Goal: Task Accomplishment & Management: Manage account settings

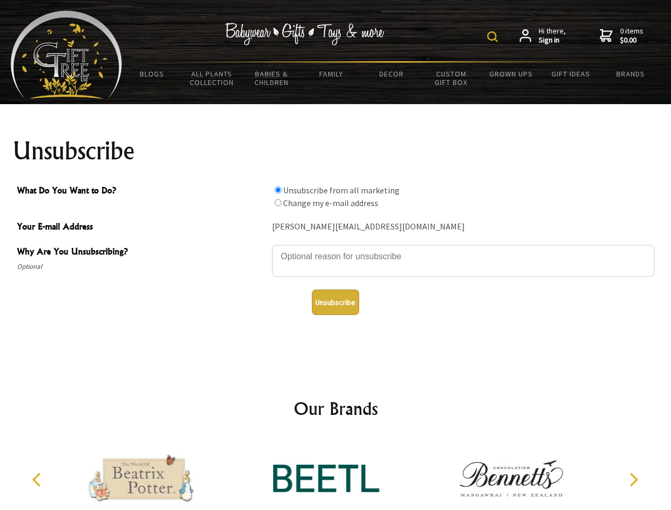
click at [494, 37] on img at bounding box center [492, 36] width 11 height 11
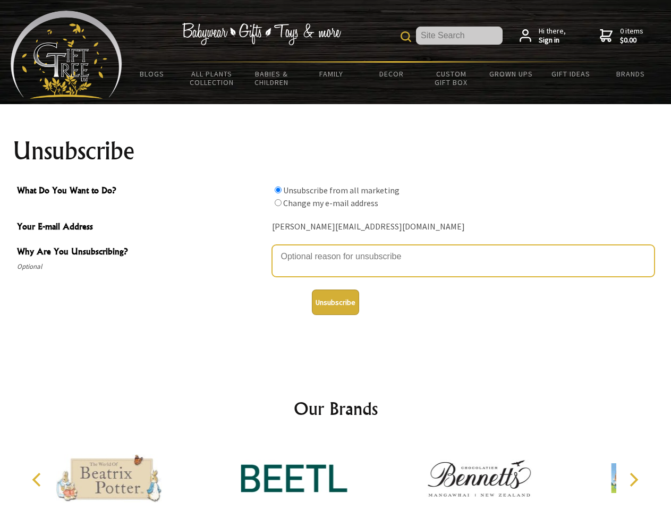
click at [336, 249] on textarea "Why Are You Unsubscribing?" at bounding box center [463, 261] width 383 height 32
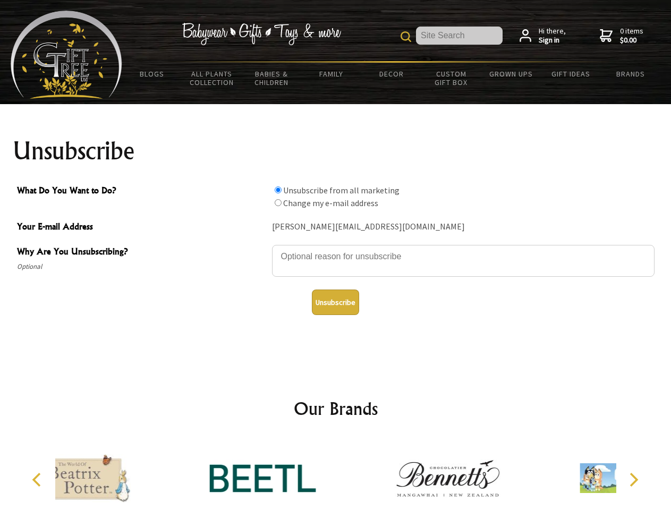
click at [278, 190] on input "What Do You Want to Do?" at bounding box center [278, 190] width 7 height 7
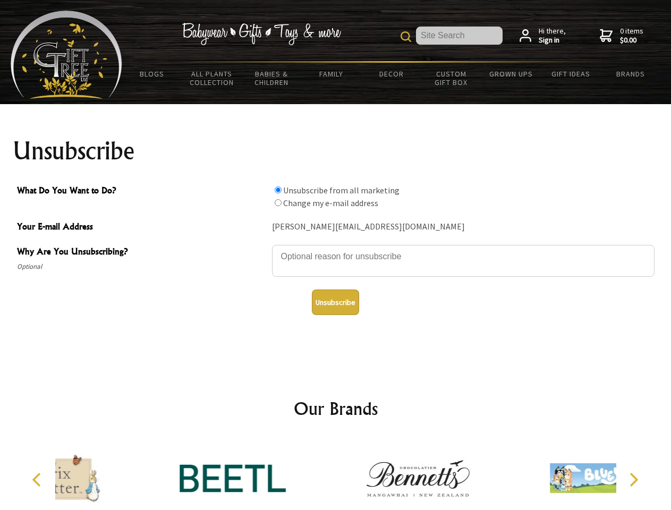
click at [278, 203] on input "What Do You Want to Do?" at bounding box center [278, 202] width 7 height 7
radio input "true"
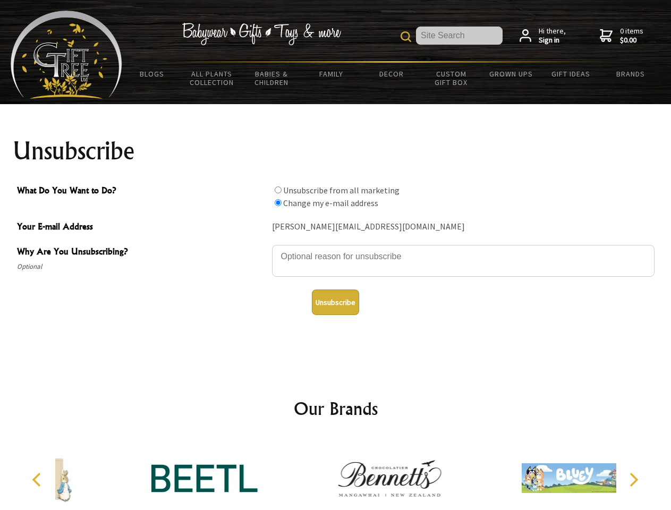
click at [335, 302] on button "Unsubscribe" at bounding box center [335, 303] width 47 height 26
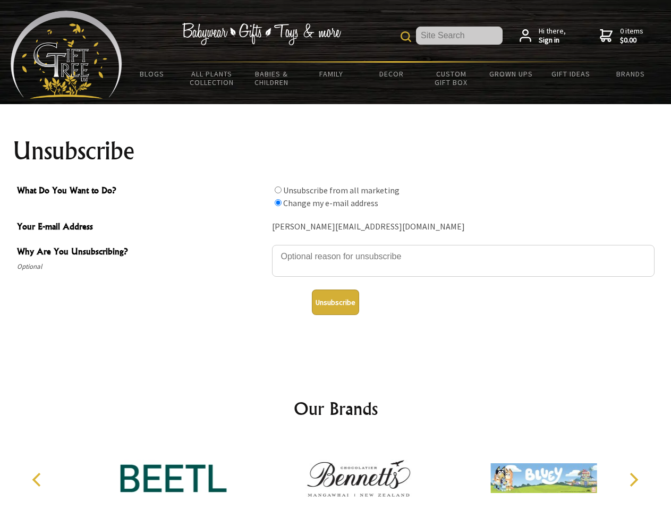
click at [38, 480] on icon "Previous" at bounding box center [38, 480] width 14 height 14
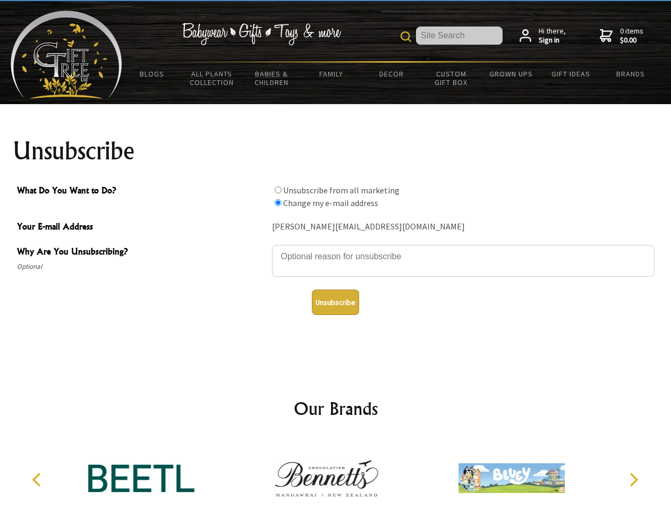
click at [634, 480] on icon "Next" at bounding box center [633, 480] width 14 height 14
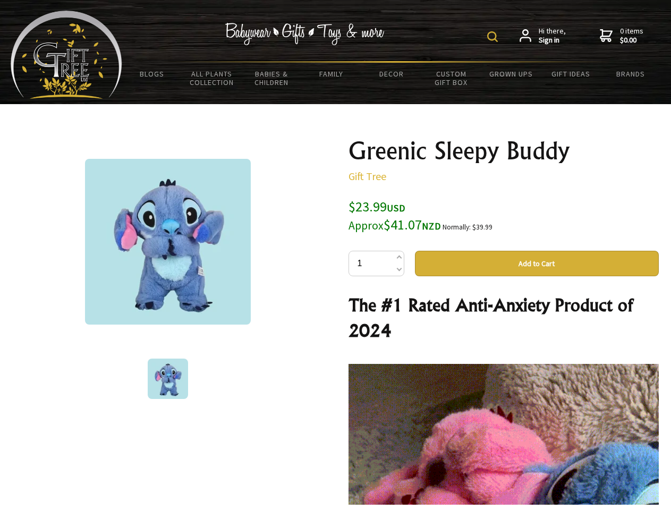
click at [494, 37] on img at bounding box center [492, 36] width 11 height 11
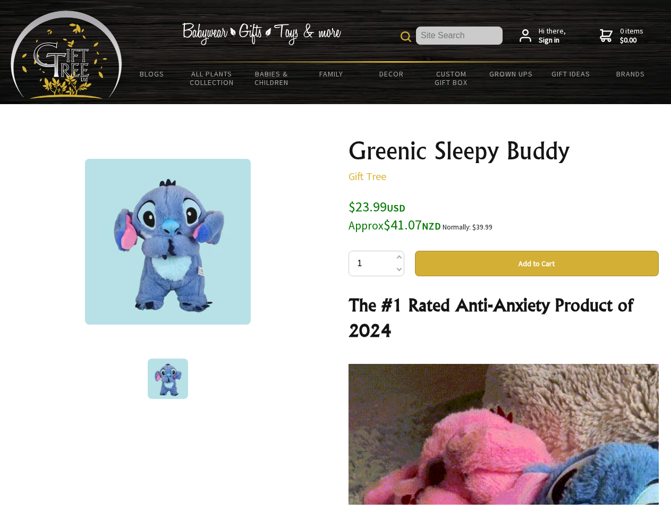
click at [168, 242] on img at bounding box center [168, 242] width 166 height 166
